Goal: Navigation & Orientation: Find specific page/section

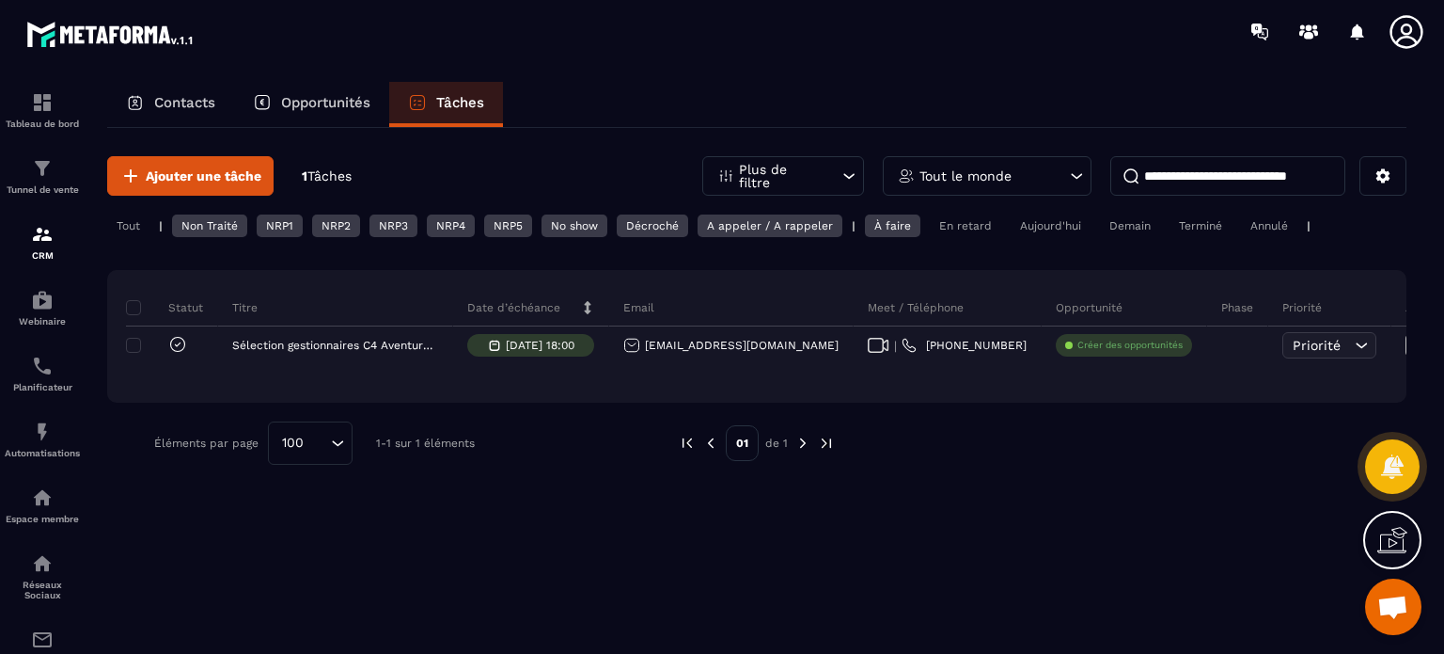
click at [370, 224] on div "NRP2" at bounding box center [394, 225] width 48 height 23
click at [370, 228] on div "NRP2" at bounding box center [394, 225] width 48 height 23
click at [370, 217] on div "NRP2" at bounding box center [394, 225] width 48 height 23
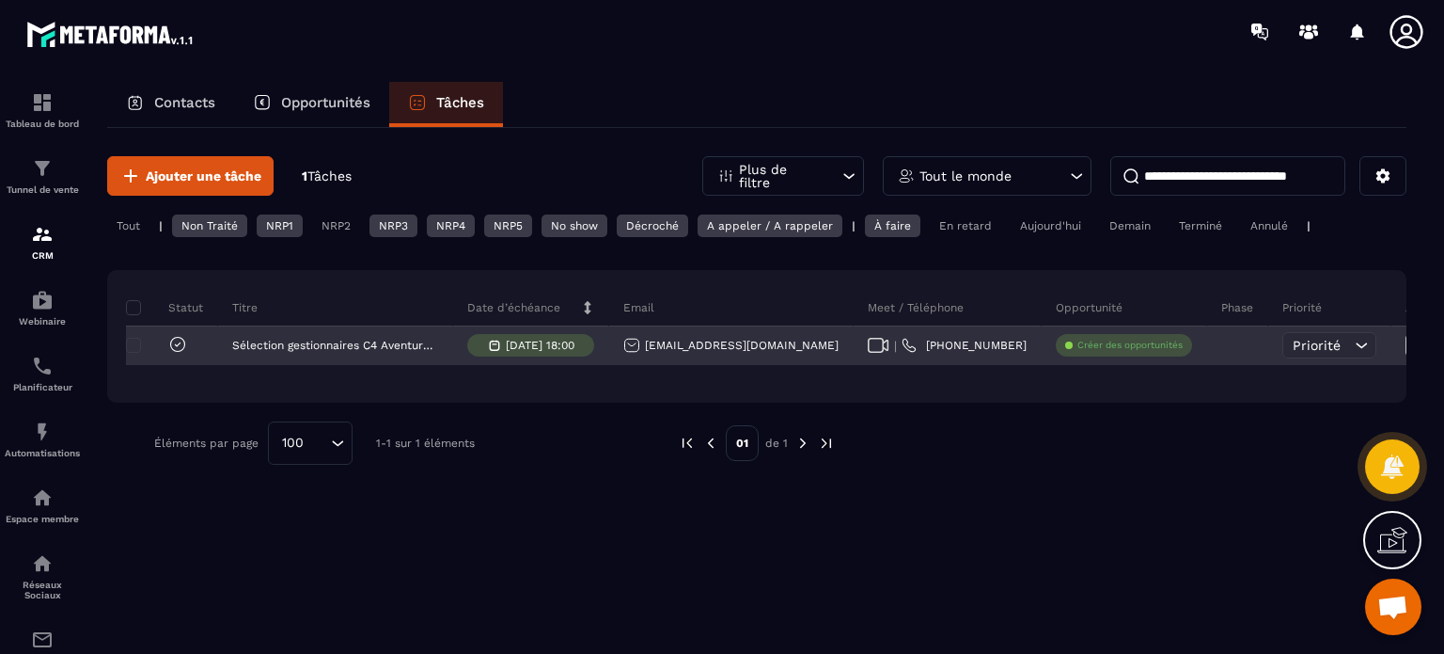
click at [1352, 344] on icon at bounding box center [1361, 345] width 19 height 19
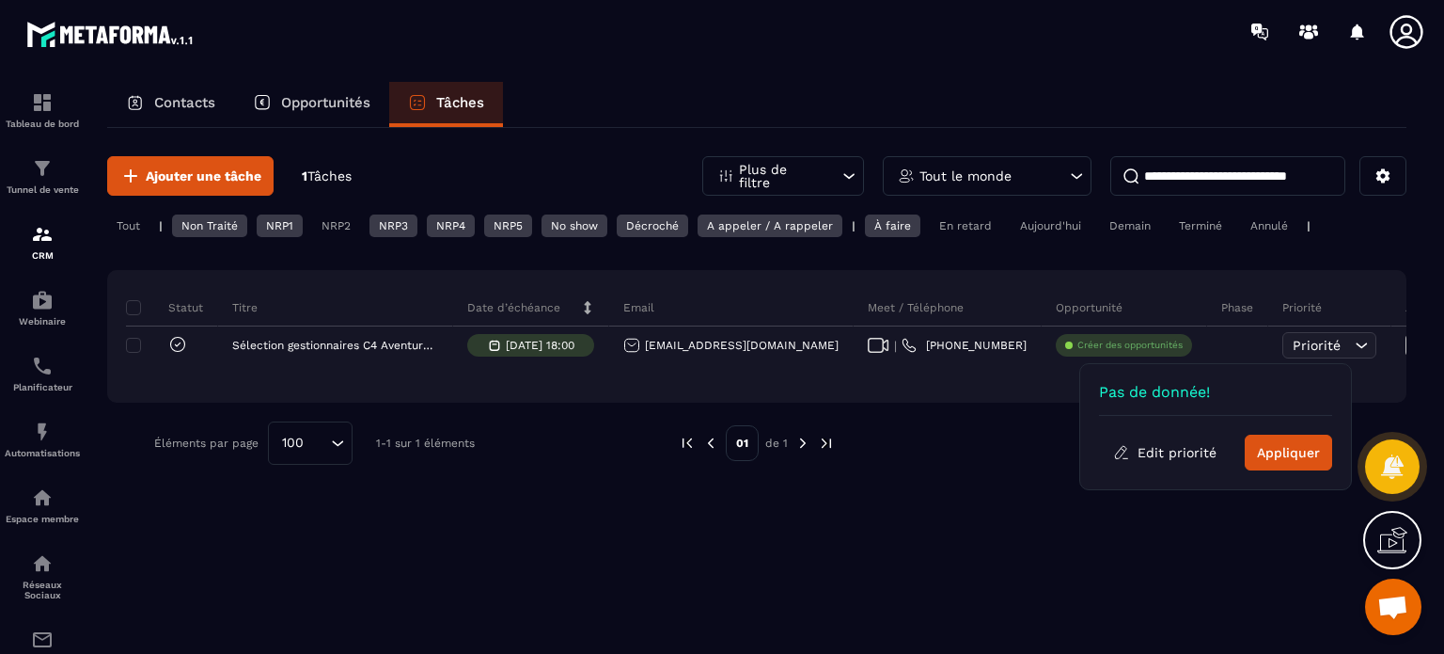
click at [938, 424] on div at bounding box center [1111, 442] width 496 height 43
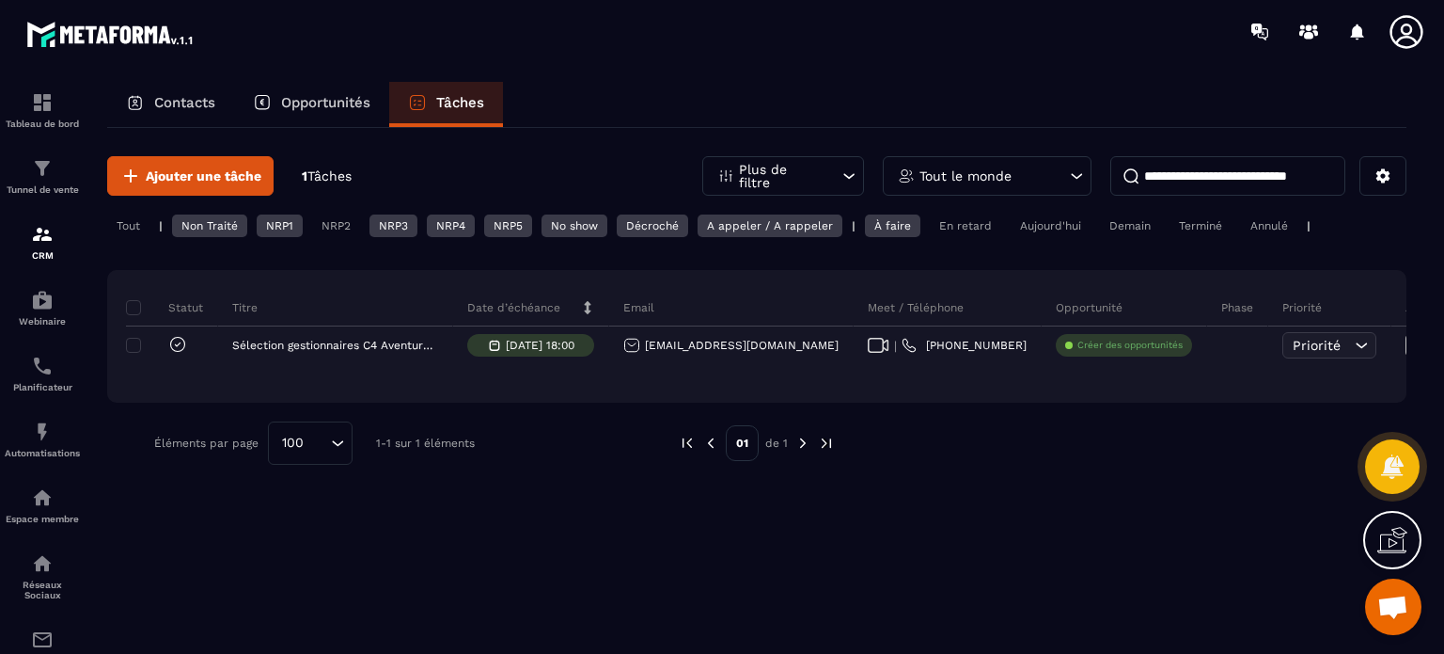
click at [827, 102] on div "Contacts Opportunités Tâches" at bounding box center [757, 104] width 1300 height 45
click at [988, 465] on div "Ajouter une tâche 1 Tâches Plus de filtre Tout le monde Tout | Non Traité NRP1 …" at bounding box center [757, 310] width 1300 height 365
click at [39, 100] on img at bounding box center [42, 102] width 23 height 23
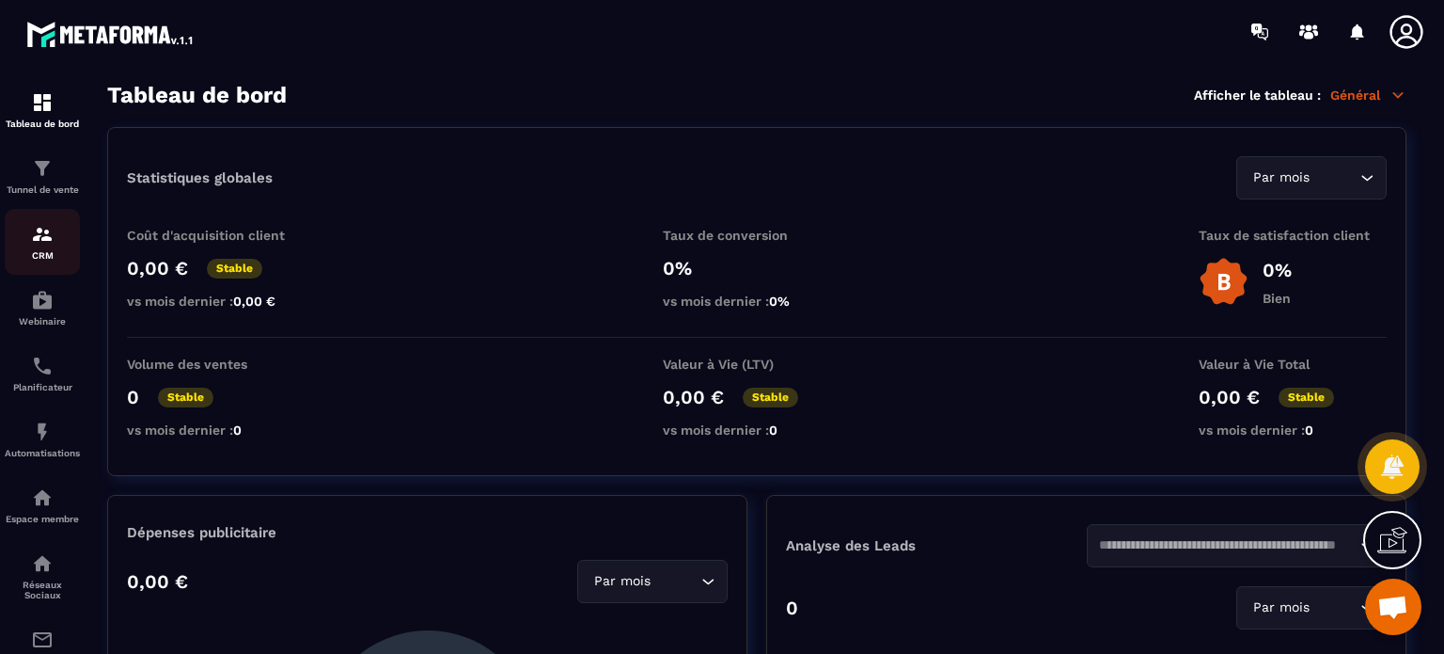
click at [53, 244] on img at bounding box center [42, 234] width 23 height 23
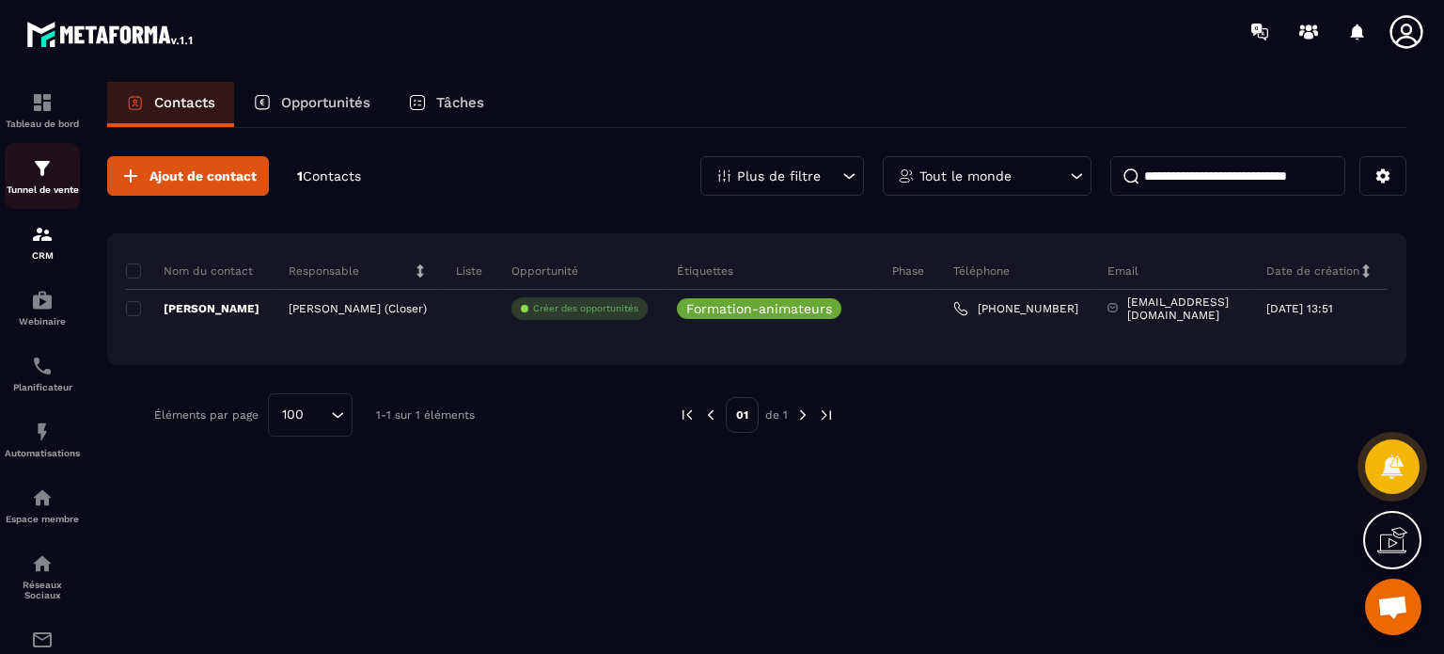
click at [57, 179] on div "Tunnel de vente" at bounding box center [42, 176] width 75 height 38
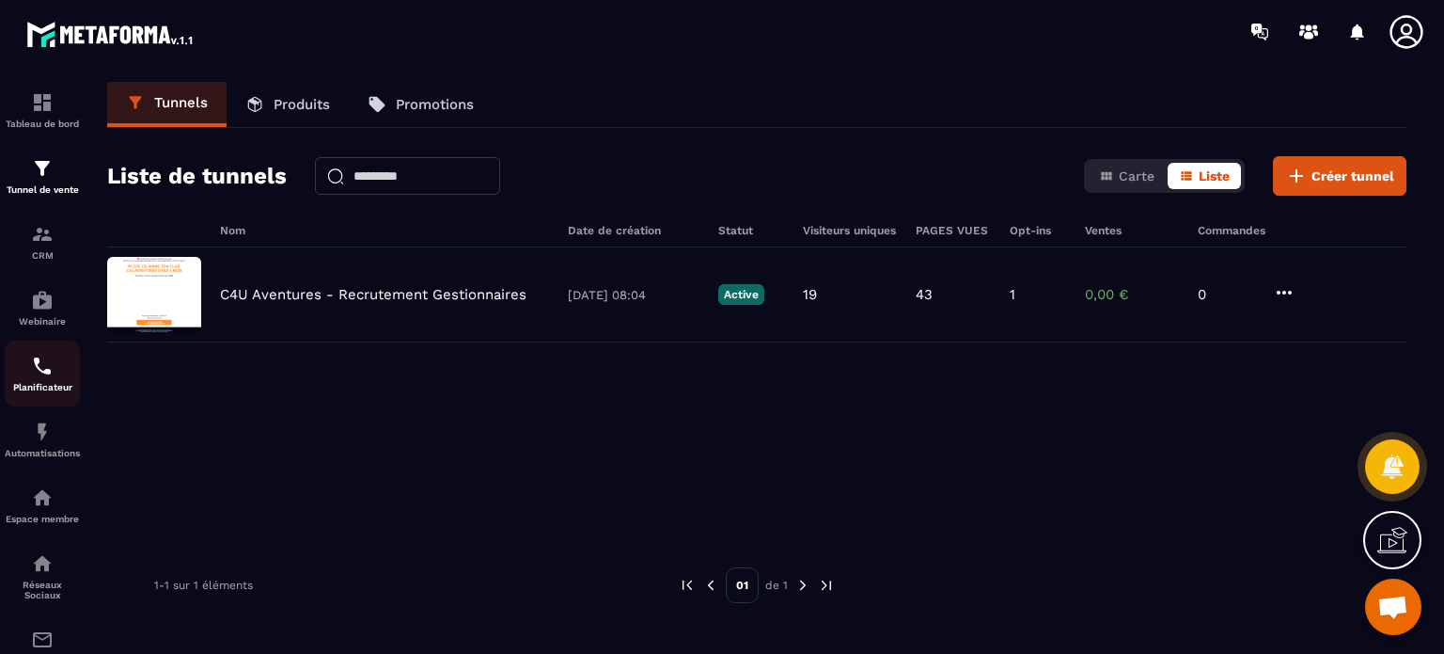
click at [47, 375] on img at bounding box center [42, 366] width 23 height 23
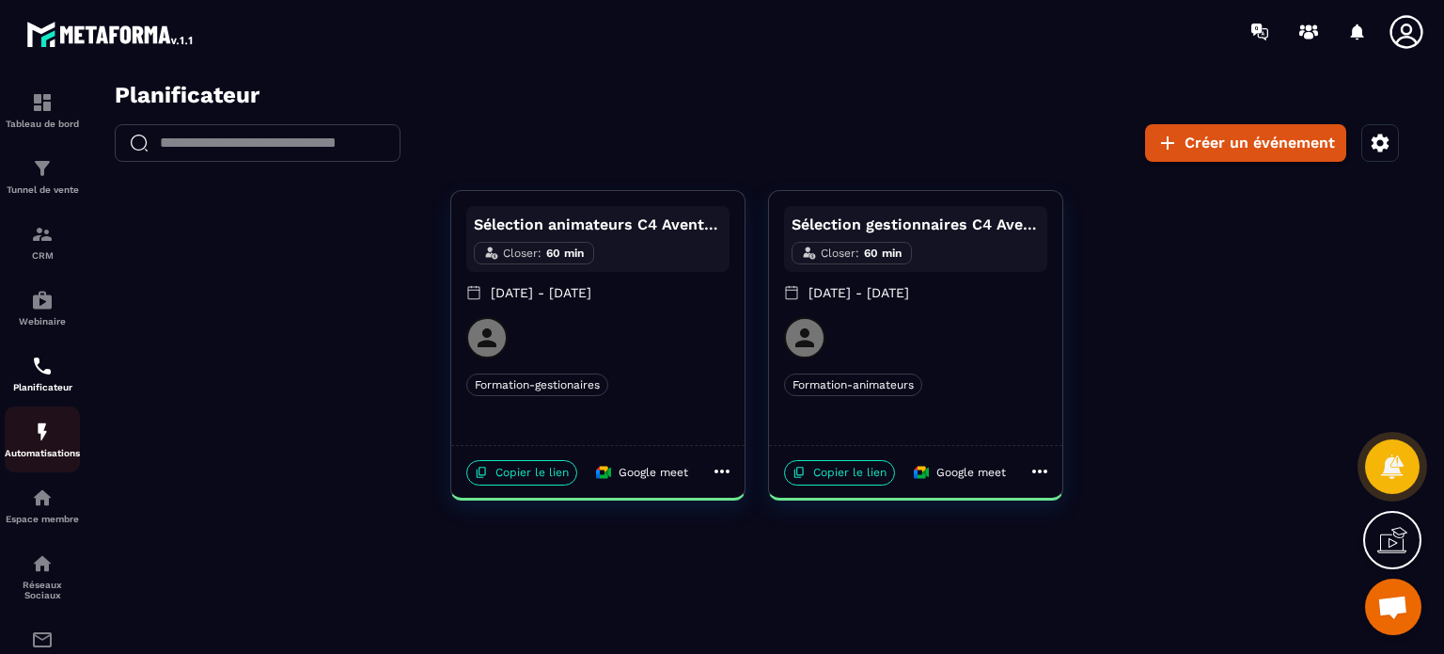
click at [38, 441] on img at bounding box center [42, 431] width 23 height 23
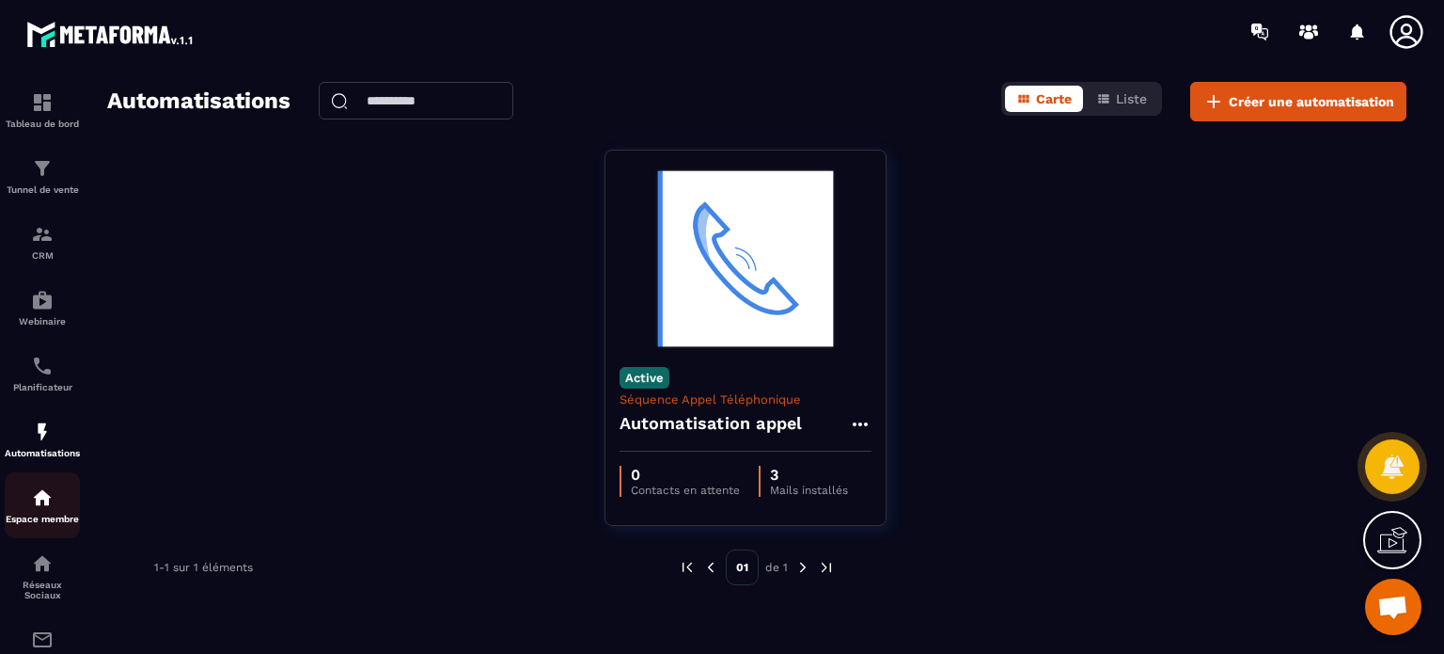
click at [36, 509] on img at bounding box center [42, 497] width 23 height 23
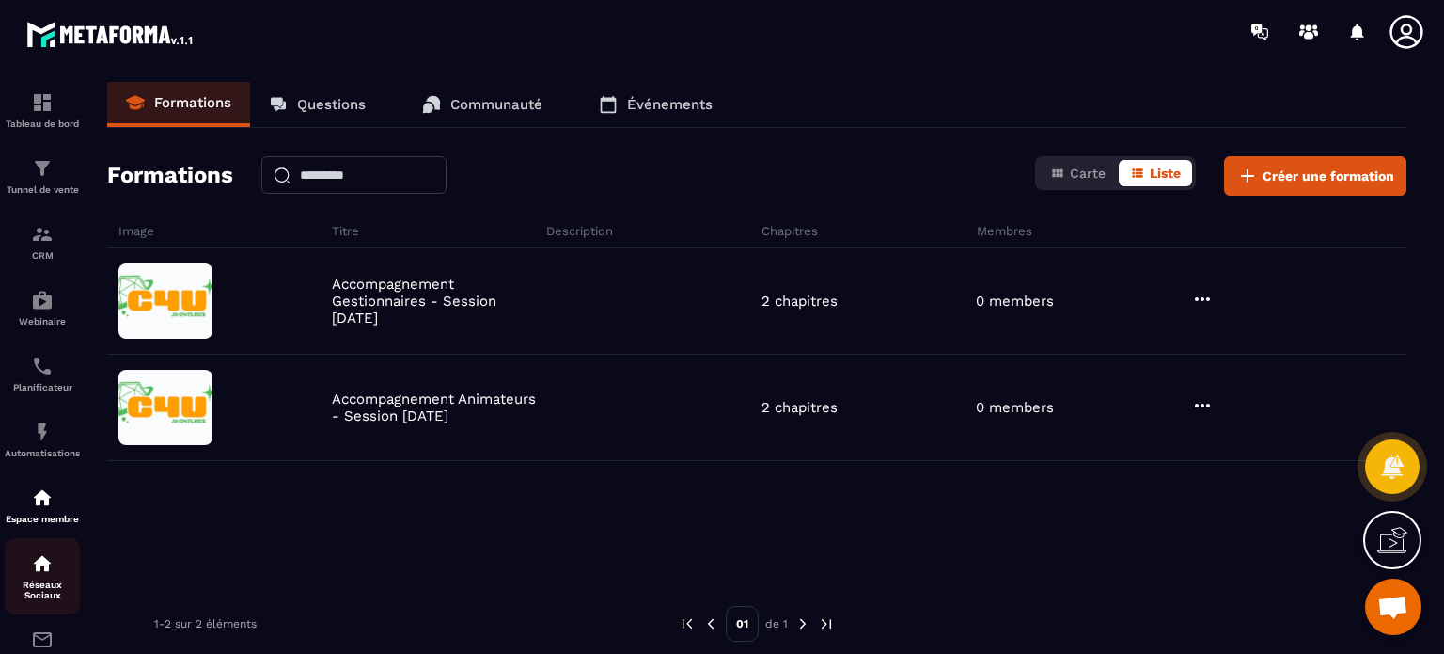
click at [53, 571] on img at bounding box center [42, 563] width 23 height 23
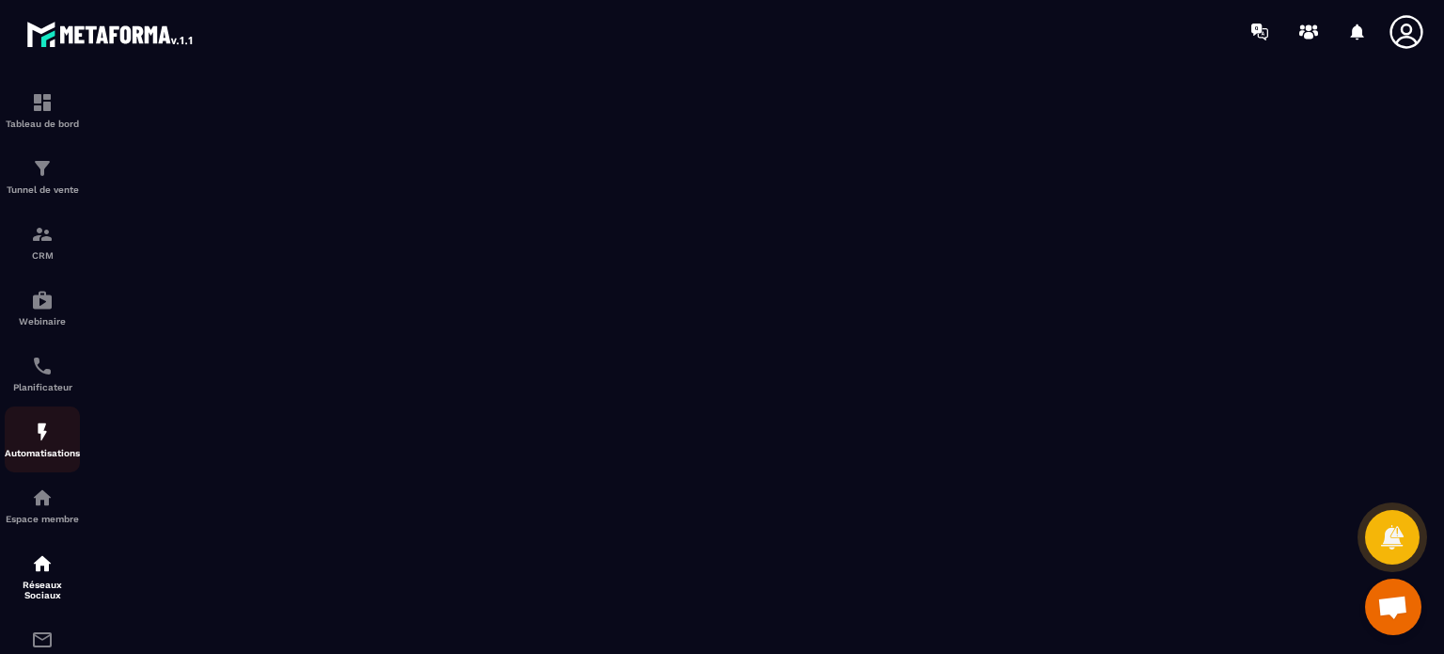
click at [40, 443] on img at bounding box center [42, 431] width 23 height 23
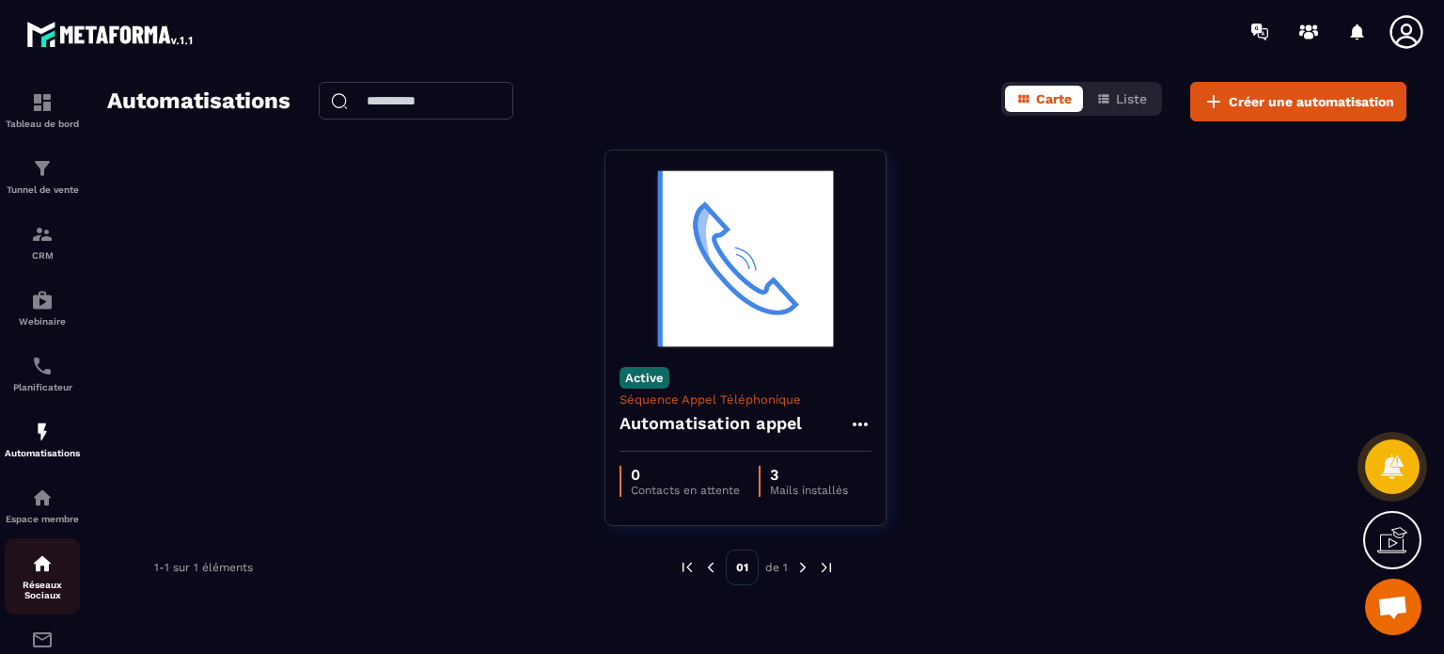
click at [43, 575] on img at bounding box center [42, 563] width 23 height 23
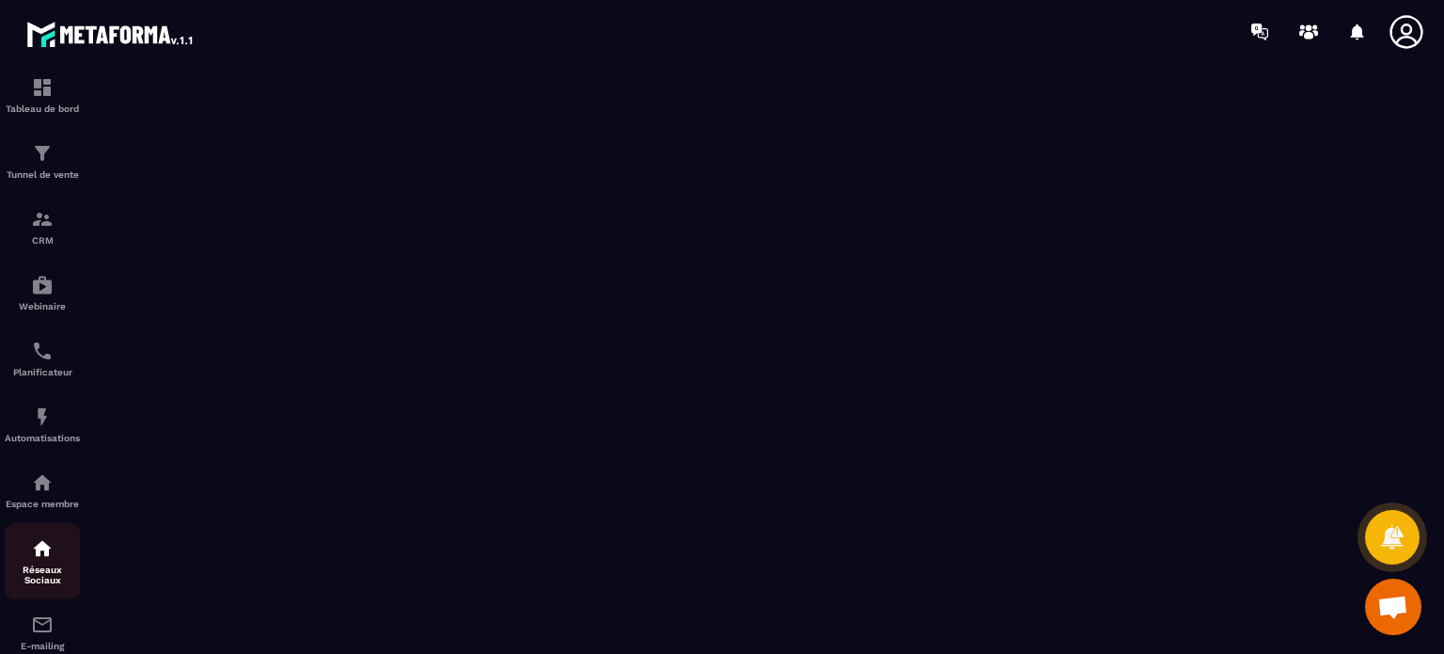
scroll to position [66, 0]
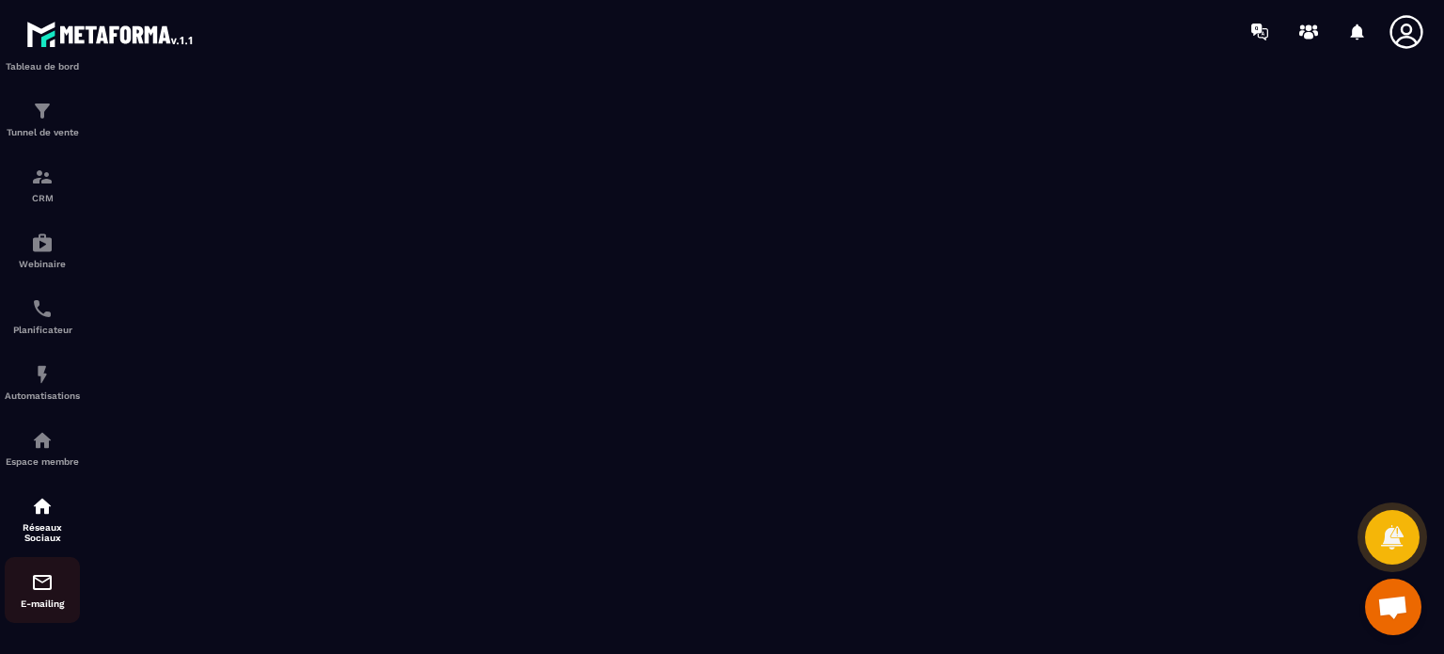
click at [31, 595] on div "E-mailing" at bounding box center [42, 590] width 75 height 38
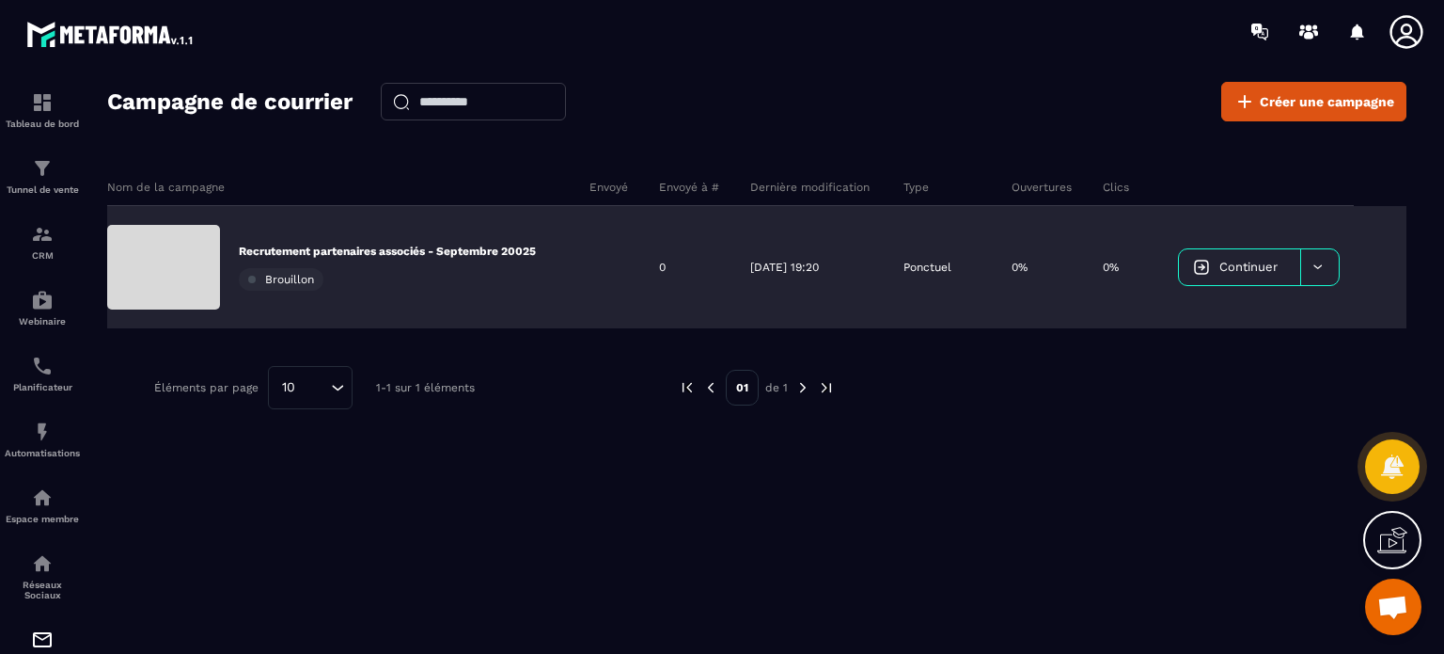
click at [1320, 262] on icon at bounding box center [1318, 267] width 14 height 14
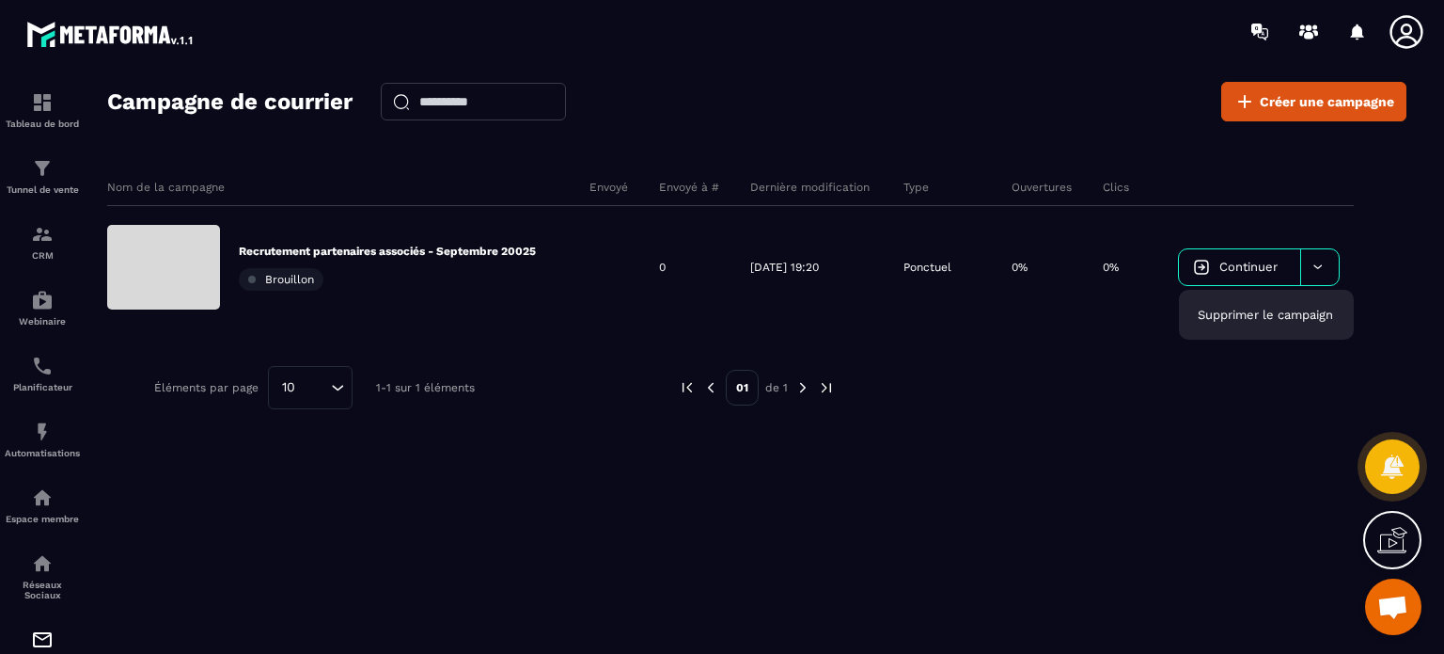
click at [425, 492] on div "Nom de la campagne Envoyé Envoyé à # Dernière modification Type Ouvertures Clic…" at bounding box center [757, 338] width 1300 height 376
click at [168, 507] on div "Nom de la campagne Envoyé Envoyé à # Dernière modification Type Ouvertures Clic…" at bounding box center [757, 338] width 1300 height 376
click at [35, 259] on p "CRM" at bounding box center [42, 255] width 75 height 10
